Goal: Communication & Community: Answer question/provide support

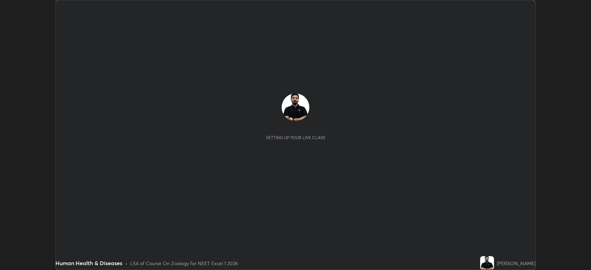
scroll to position [270, 591]
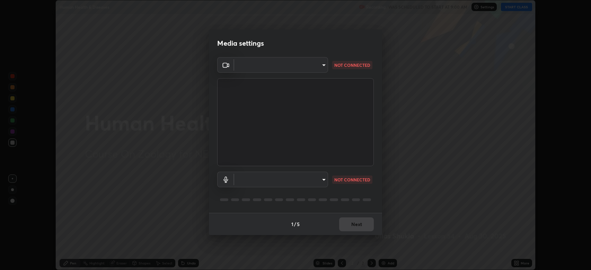
type input "794d03a334ab6cf92daa4269f68d25c817b6d7b5e31d9684855891884d0ab025"
type input "abfe49ea231096676f5dffd5fc284de79416b2b6bf9f32d11a432ff20e5decec"
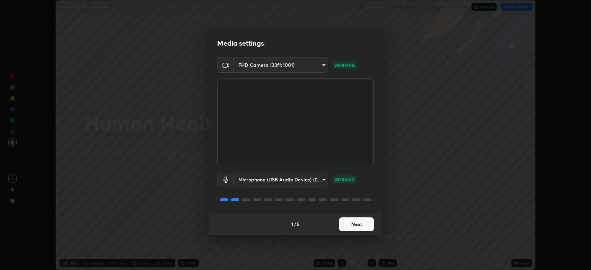
click at [348, 223] on button "Next" at bounding box center [356, 225] width 35 height 14
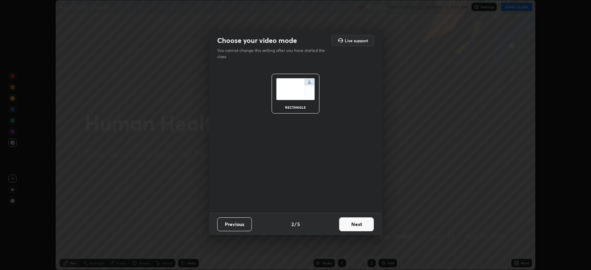
click at [350, 225] on button "Next" at bounding box center [356, 225] width 35 height 14
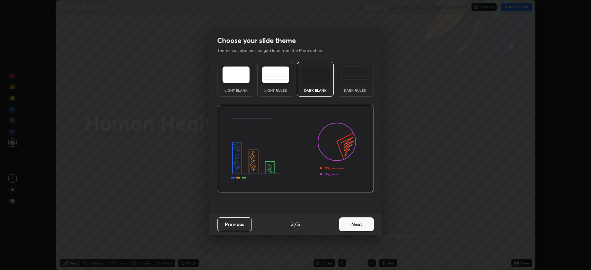
click at [348, 223] on button "Next" at bounding box center [356, 225] width 35 height 14
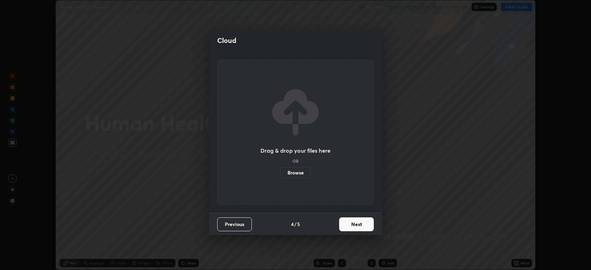
click at [349, 224] on button "Next" at bounding box center [356, 225] width 35 height 14
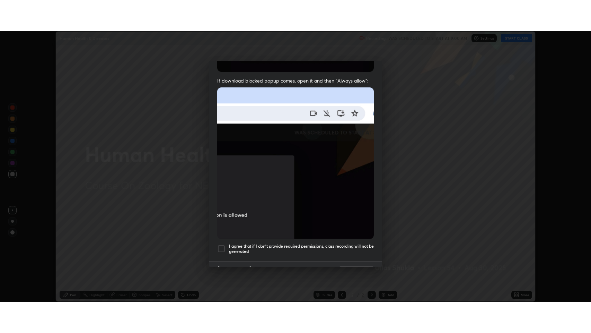
scroll to position [141, 0]
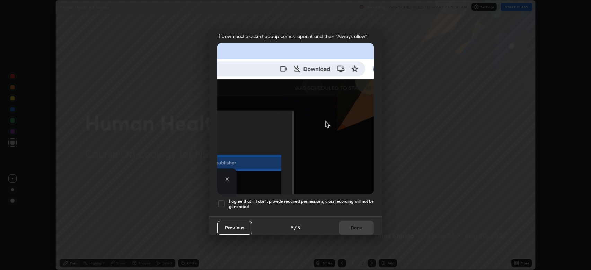
click at [221, 200] on div at bounding box center [221, 204] width 8 height 8
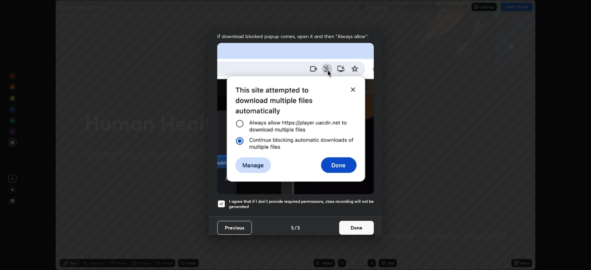
click at [345, 221] on button "Done" at bounding box center [356, 228] width 35 height 14
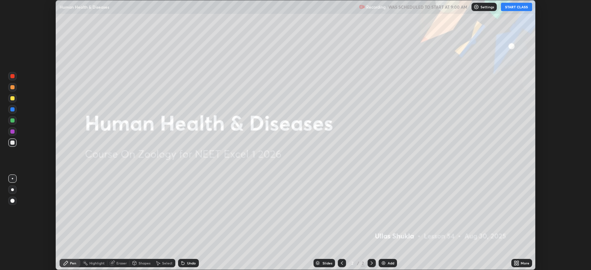
click at [511, 7] on button "START CLASS" at bounding box center [516, 7] width 31 height 8
click at [515, 262] on icon at bounding box center [515, 262] width 2 height 2
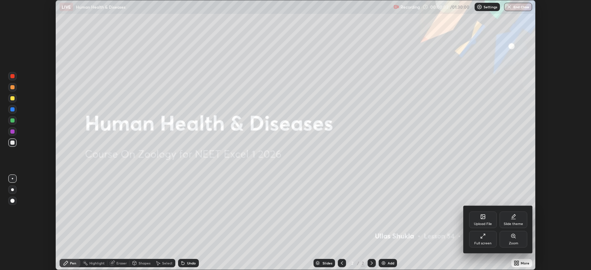
click at [474, 238] on div "Full screen" at bounding box center [483, 239] width 28 height 17
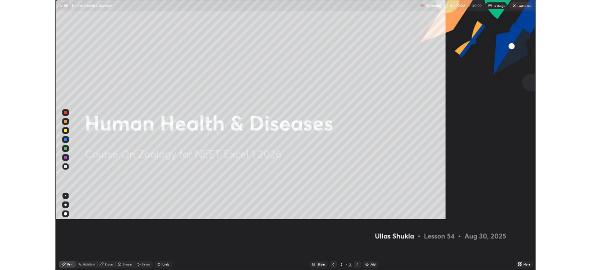
scroll to position [333, 591]
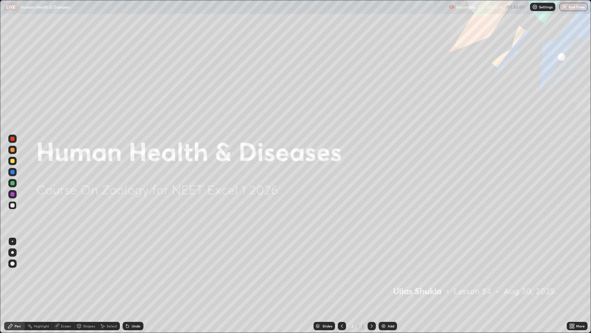
click at [382, 270] on img at bounding box center [384, 326] width 6 height 6
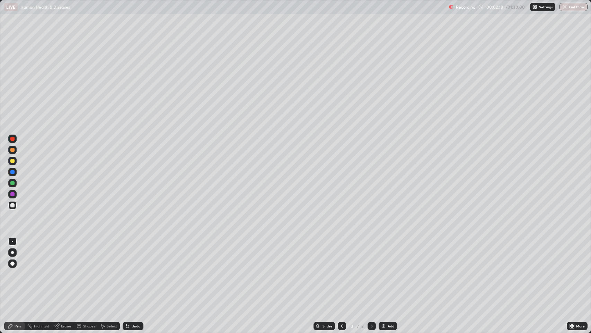
click at [12, 252] on div at bounding box center [12, 252] width 3 height 3
click at [12, 160] on div at bounding box center [12, 161] width 4 height 4
click at [133, 270] on div "Undo" at bounding box center [136, 325] width 9 height 3
click at [134, 270] on div "Undo" at bounding box center [136, 325] width 9 height 3
click at [127, 270] on icon at bounding box center [127, 326] width 3 height 3
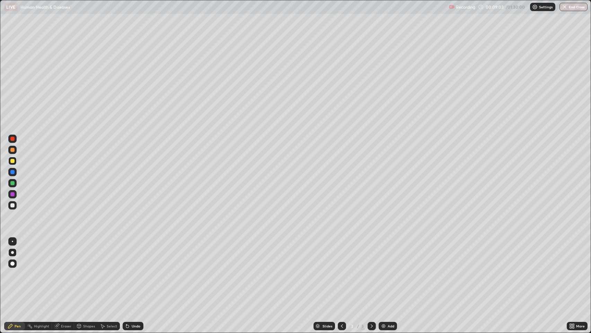
click at [127, 270] on icon at bounding box center [127, 326] width 3 height 3
click at [382, 270] on img at bounding box center [384, 326] width 6 height 6
click at [12, 204] on div at bounding box center [12, 205] width 4 height 4
click at [13, 184] on div at bounding box center [12, 183] width 4 height 4
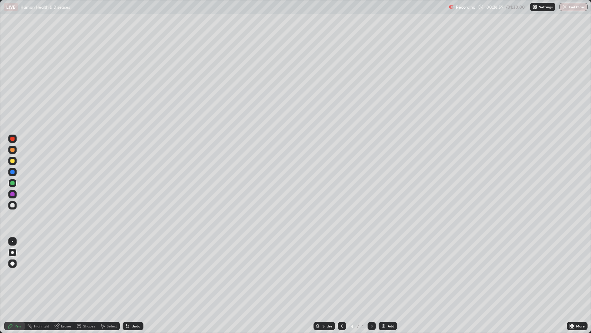
click at [12, 241] on div at bounding box center [12, 240] width 1 height 1
click at [12, 205] on div at bounding box center [12, 205] width 4 height 4
click at [12, 160] on div at bounding box center [12, 161] width 4 height 4
click at [12, 252] on div at bounding box center [12, 252] width 3 height 3
click at [12, 241] on div at bounding box center [12, 240] width 1 height 1
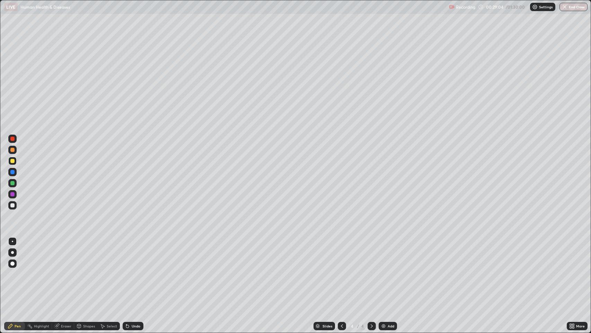
click at [14, 203] on div at bounding box center [12, 205] width 8 height 8
click at [12, 252] on div at bounding box center [12, 252] width 3 height 3
click at [12, 162] on div at bounding box center [12, 161] width 4 height 4
click at [13, 206] on div at bounding box center [12, 205] width 4 height 4
click at [11, 140] on div at bounding box center [12, 138] width 4 height 4
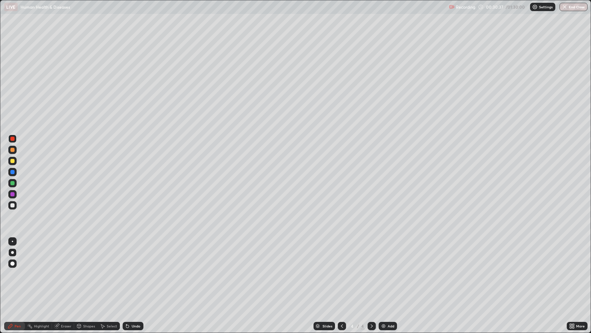
click at [14, 162] on div at bounding box center [12, 161] width 4 height 4
click at [12, 205] on div at bounding box center [12, 205] width 4 height 4
click at [12, 241] on div at bounding box center [12, 240] width 1 height 1
click at [11, 162] on div at bounding box center [12, 161] width 4 height 4
click at [12, 251] on div at bounding box center [12, 252] width 3 height 3
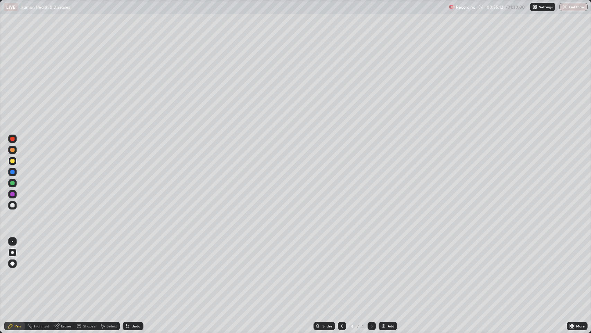
click at [383, 270] on img at bounding box center [384, 326] width 6 height 6
click at [132, 270] on div "Undo" at bounding box center [136, 325] width 9 height 3
click at [388, 270] on div "Add" at bounding box center [391, 325] width 7 height 3
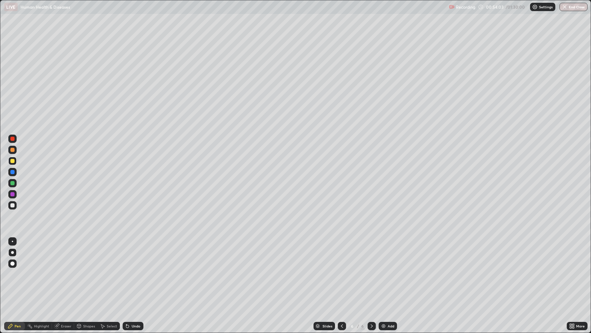
click at [131, 270] on div "Undo" at bounding box center [133, 325] width 21 height 8
click at [137, 270] on div "Undo" at bounding box center [136, 325] width 9 height 3
click at [383, 270] on img at bounding box center [384, 326] width 6 height 6
click at [133, 270] on div "Undo" at bounding box center [136, 325] width 9 height 3
click at [66, 270] on div "Eraser" at bounding box center [66, 325] width 10 height 3
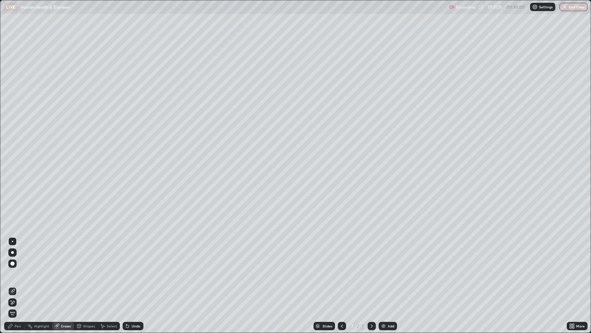
click at [15, 270] on div "Pen" at bounding box center [18, 325] width 6 height 3
click at [59, 270] on div "Eraser" at bounding box center [63, 325] width 22 height 8
click at [15, 270] on div "Pen" at bounding box center [18, 325] width 6 height 3
click at [129, 270] on icon at bounding box center [128, 326] width 6 height 6
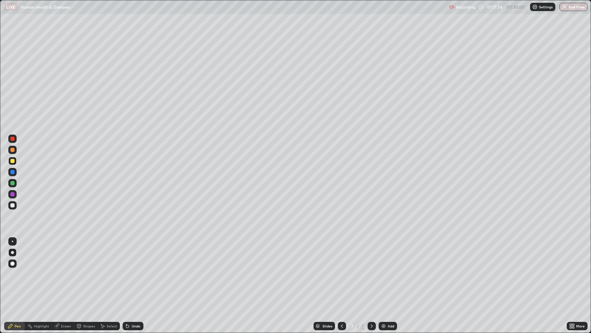
click at [129, 270] on icon at bounding box center [128, 326] width 6 height 6
click at [127, 270] on icon at bounding box center [127, 326] width 3 height 3
click at [569, 10] on button "End Class" at bounding box center [573, 7] width 27 height 8
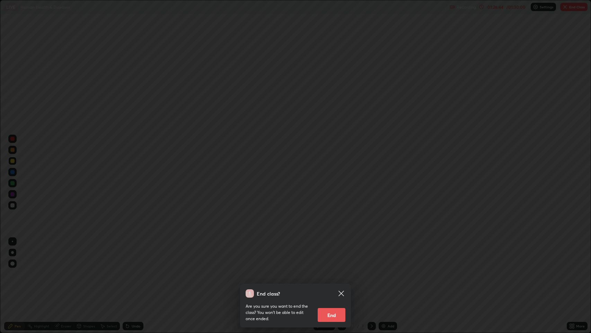
click at [328, 270] on button "End" at bounding box center [332, 315] width 28 height 14
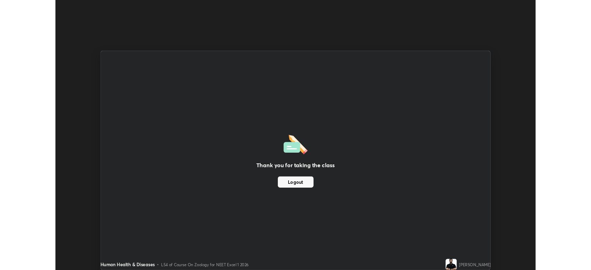
scroll to position [34371, 34050]
